Goal: Task Accomplishment & Management: Complete application form

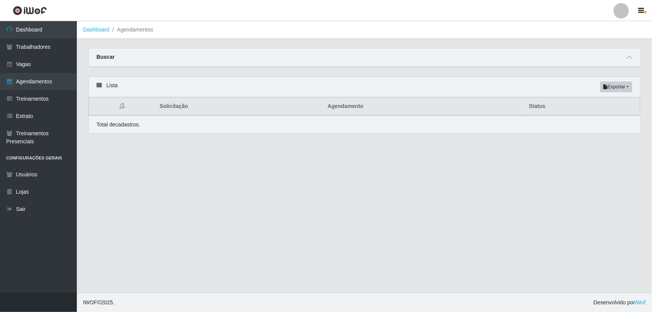
drag, startPoint x: 1000, startPoint y: 3, endPoint x: 248, endPoint y: 153, distance: 766.6
click at [276, 152] on main "Dashboard Agendamentos Carregando... Buscar Início em [DATE] Término em 0202-08…" at bounding box center [364, 156] width 575 height 271
click at [13, 68] on link "Vagas" at bounding box center [38, 64] width 77 height 17
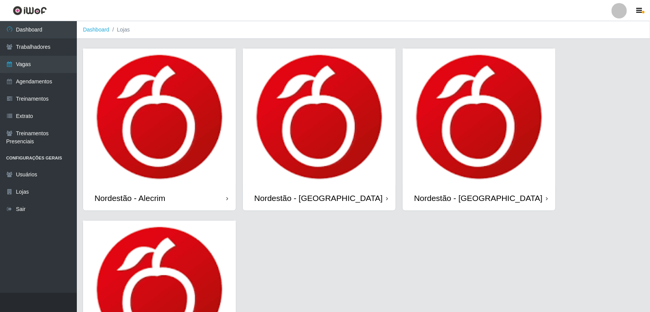
click at [163, 119] on div "Nordestão - Alecrim Nordestão - [GEOGRAPHIC_DATA] Nordestão - [GEOGRAPHIC_DATA]…" at bounding box center [363, 220] width 561 height 344
click at [160, 188] on div "Nordestão - Alecrim" at bounding box center [159, 197] width 153 height 25
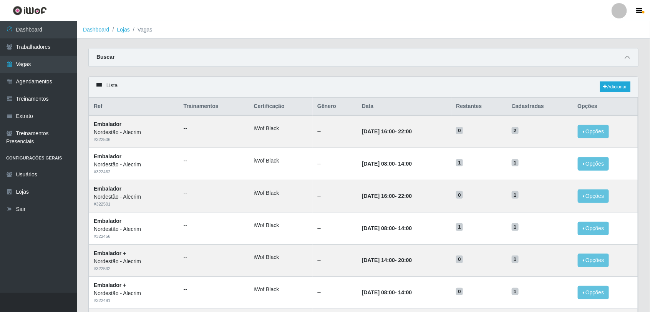
click at [632, 57] on span at bounding box center [626, 57] width 9 height 9
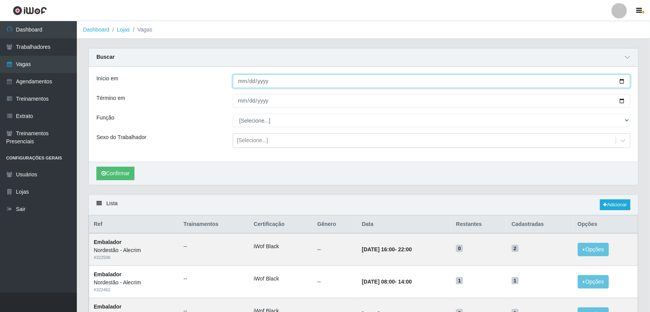
click at [241, 83] on input "Início em" at bounding box center [431, 80] width 397 height 13
type input "[DATE]"
drag, startPoint x: 280, startPoint y: 81, endPoint x: 241, endPoint y: 91, distance: 40.4
click at [221, 81] on div "Início em [DATE]" at bounding box center [363, 80] width 545 height 13
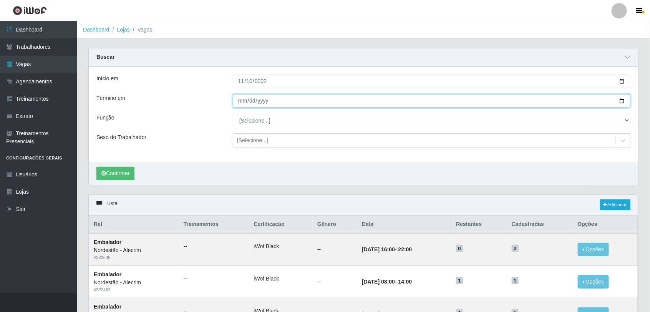
click at [241, 103] on input "Término em" at bounding box center [431, 100] width 397 height 13
type input "[DATE]"
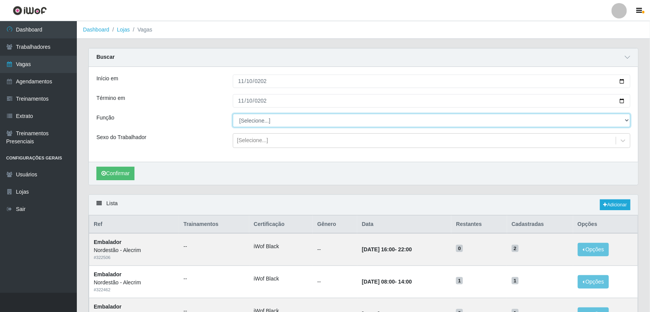
click at [245, 119] on select "[Selecione...] Balconista + Balconista de Padaria Balconista de Padaria ++ Emba…" at bounding box center [431, 120] width 397 height 13
select select "70"
click at [233, 114] on select "[Selecione...] Balconista + Balconista de Padaria Balconista de Padaria ++ Emba…" at bounding box center [431, 120] width 397 height 13
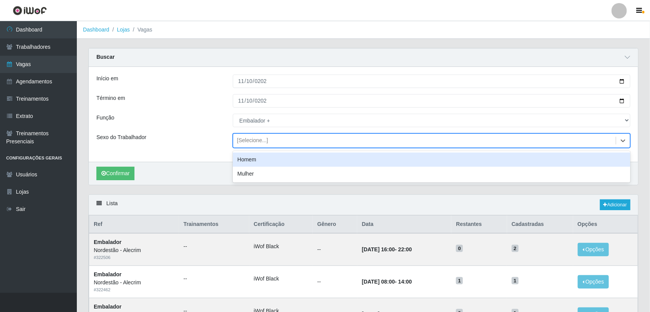
click at [261, 143] on div "[Selecione...]" at bounding box center [252, 141] width 31 height 8
click at [194, 152] on div "Início em [DATE] Término em [DATE] Função [Selecione...] Balconista + Balconist…" at bounding box center [363, 114] width 549 height 95
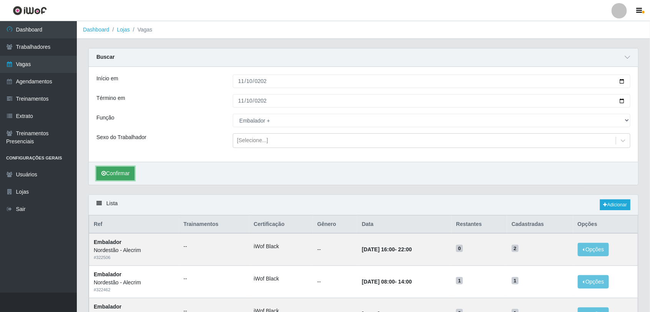
click at [118, 176] on button "Confirmar" at bounding box center [115, 173] width 38 height 13
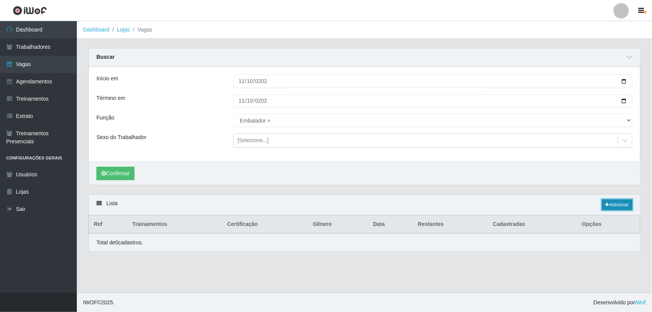
click at [625, 208] on link "Adicionar" at bounding box center [617, 204] width 30 height 11
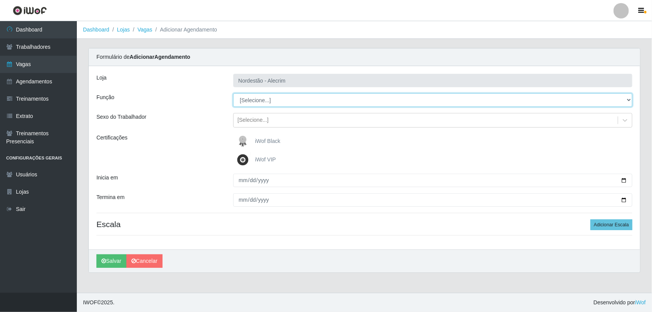
click at [280, 105] on select "[Selecione...] Balconista + Balconista de Padaria Balconista de Padaria ++ Emba…" at bounding box center [432, 99] width 399 height 13
select select "70"
click at [233, 93] on select "[Selecione...] Balconista + Balconista de Padaria Balconista de Padaria ++ Emba…" at bounding box center [432, 99] width 399 height 13
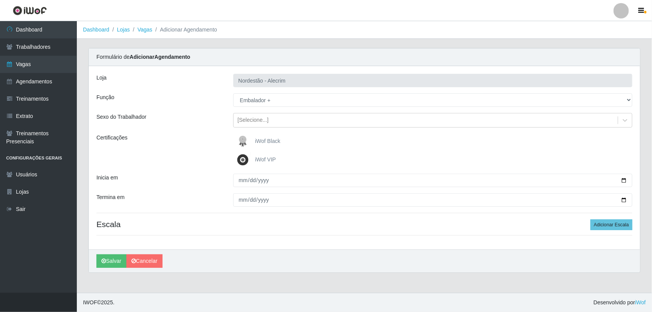
click at [273, 136] on label "iWof Black" at bounding box center [257, 141] width 45 height 15
click at [0, 0] on input "iWof Black" at bounding box center [0, 0] width 0 height 0
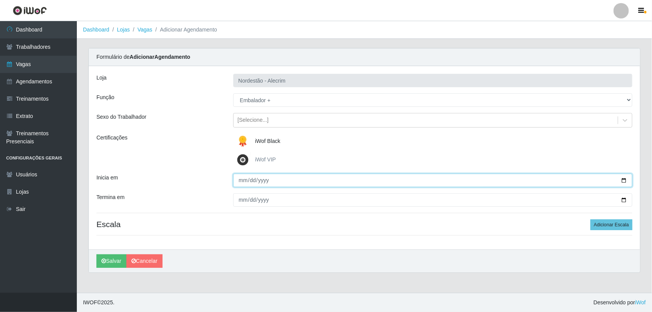
click at [240, 179] on input "Inicia em" at bounding box center [432, 180] width 399 height 13
type input "[DATE]"
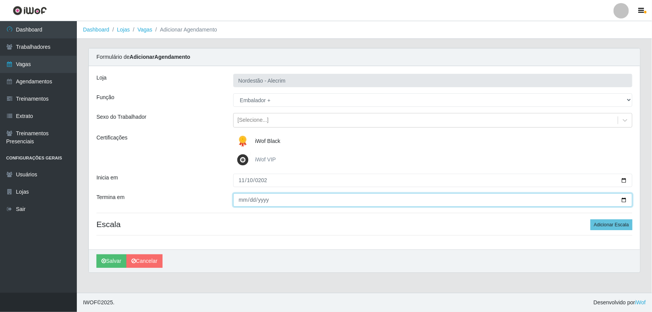
click at [241, 202] on input "Termina em" at bounding box center [432, 199] width 399 height 13
type input "0003-11-10"
type input "[DATE]"
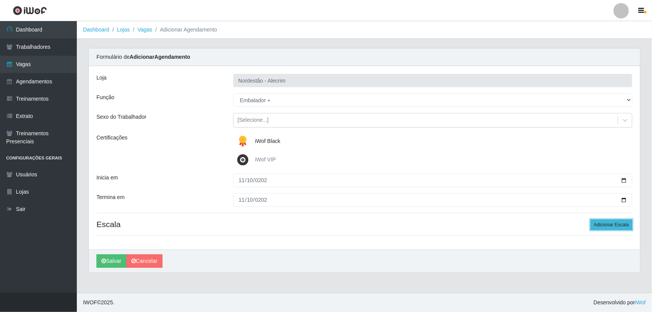
click at [600, 221] on button "Adicionar Escala" at bounding box center [611, 224] width 42 height 11
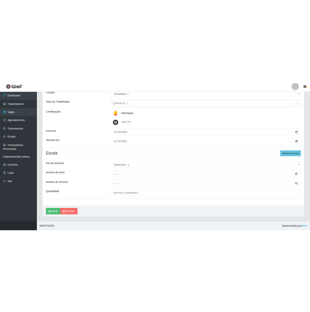
scroll to position [75, 0]
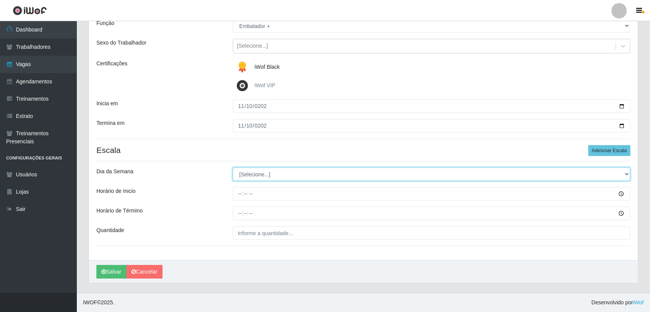
click at [263, 179] on select "[Selecione...] Segunda Terça Quarta Quinta Sexta Sábado Domingo" at bounding box center [431, 173] width 397 height 13
click at [261, 175] on select "[Selecione...] Segunda Terça Quarta Quinta Sexta Sábado Domingo" at bounding box center [431, 173] width 397 height 13
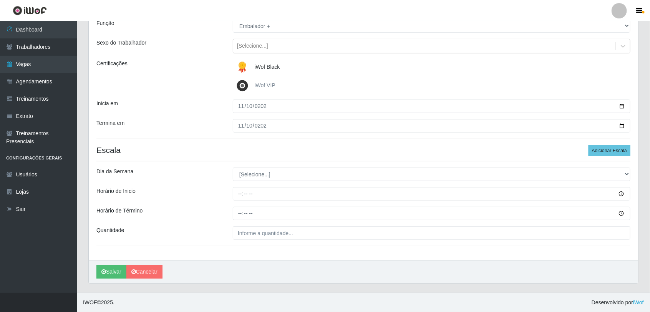
click at [199, 180] on div "Dia da Semana" at bounding box center [159, 173] width 136 height 13
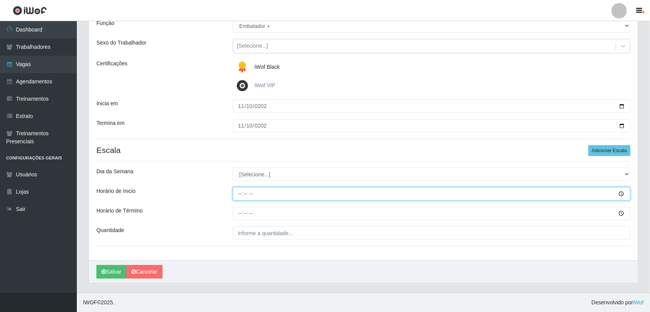
click at [248, 197] on input "Horário de Inicio" at bounding box center [431, 193] width 397 height 13
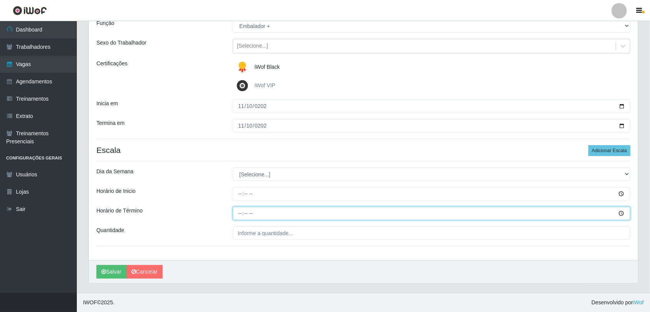
drag, startPoint x: 258, startPoint y: 197, endPoint x: 240, endPoint y: 212, distance: 23.7
click at [240, 212] on input "Horário de Término" at bounding box center [431, 213] width 397 height 13
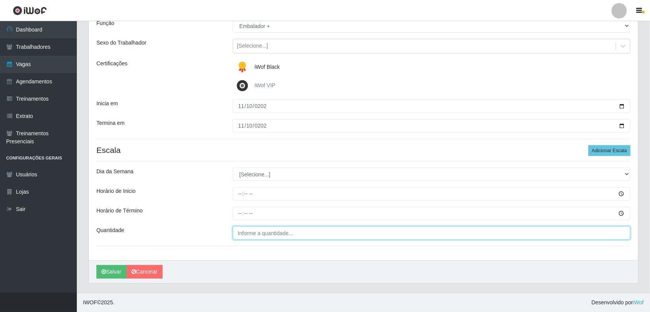
type input "___"
click at [248, 232] on input "___" at bounding box center [431, 232] width 397 height 13
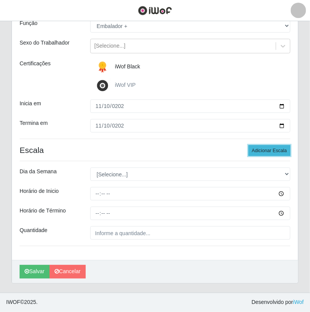
click at [266, 147] on button "Adicionar Escala" at bounding box center [269, 150] width 42 height 11
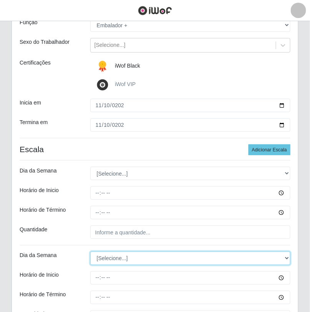
click at [109, 257] on select "[Selecione...] Segunda Terça Quarta Quinta Sexta Sábado Domingo" at bounding box center [190, 257] width 200 height 13
select select "0"
click at [90, 252] on select "[Selecione...] Segunda Terça Quarta Quinta Sexta Sábado Domingo" at bounding box center [190, 257] width 200 height 13
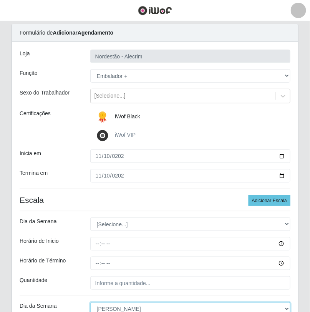
scroll to position [0, 0]
